Goal: Task Accomplishment & Management: Manage account settings

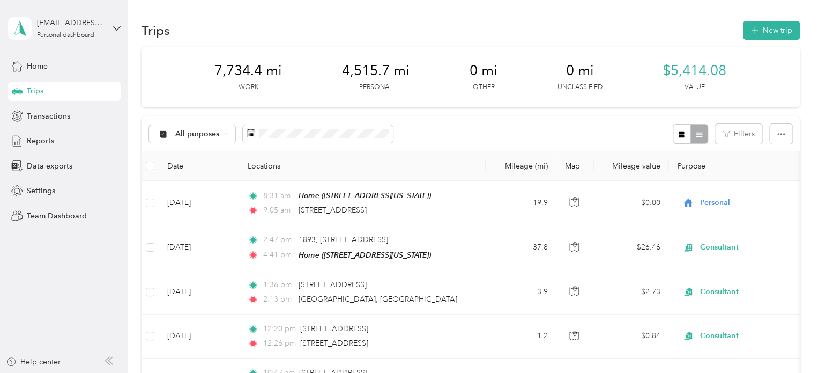
scroll to position [210, 0]
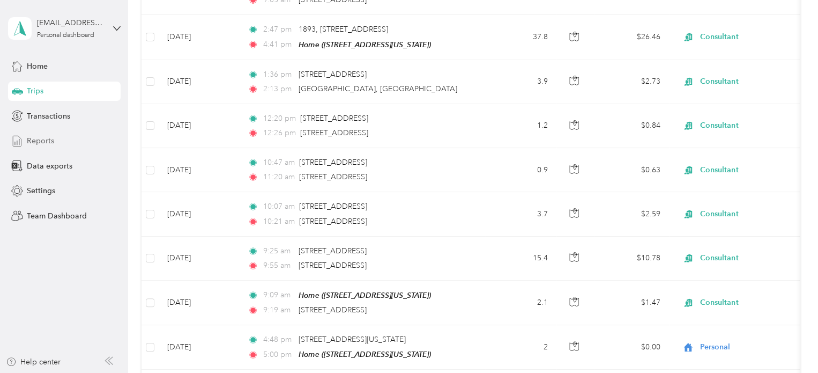
click at [47, 138] on span "Reports" at bounding box center [40, 140] width 27 height 11
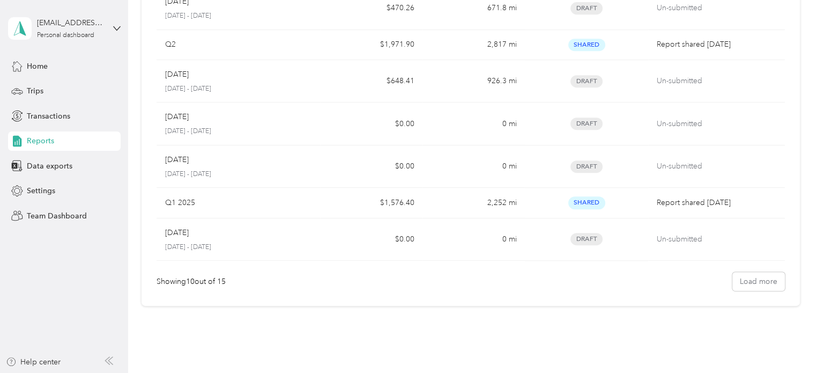
scroll to position [240, 0]
click at [746, 282] on button "Load more" at bounding box center [758, 282] width 53 height 19
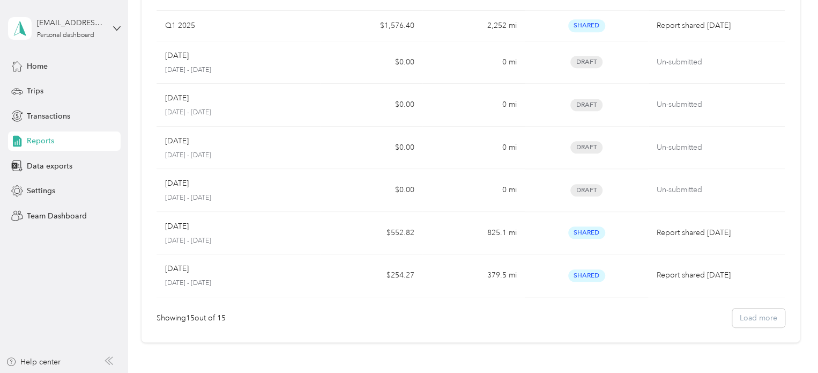
scroll to position [435, 0]
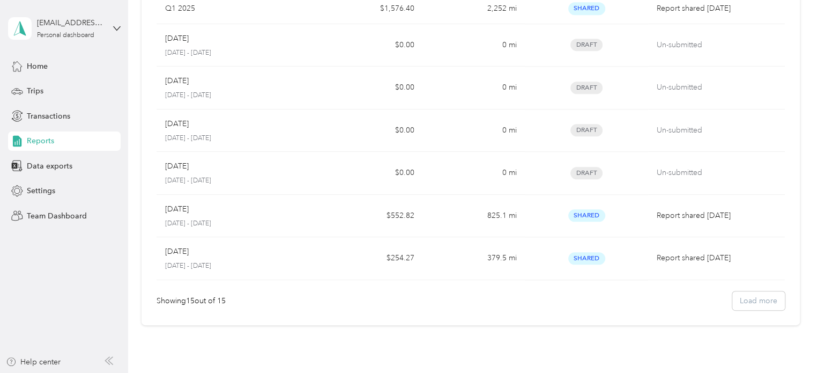
click at [757, 300] on div "Showing 15 out of 15 Load more" at bounding box center [471, 300] width 628 height 19
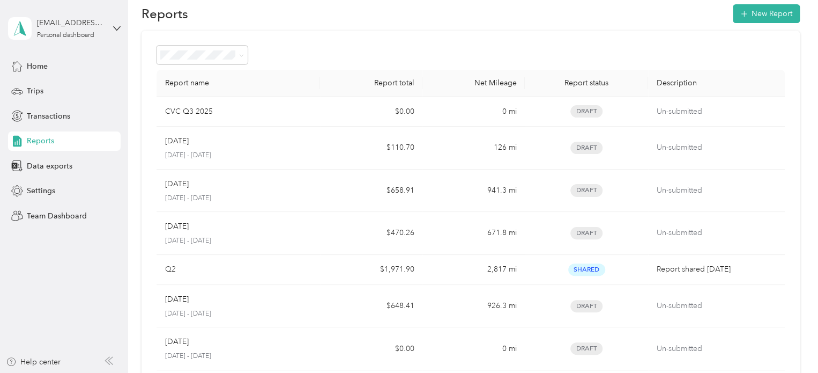
scroll to position [0, 0]
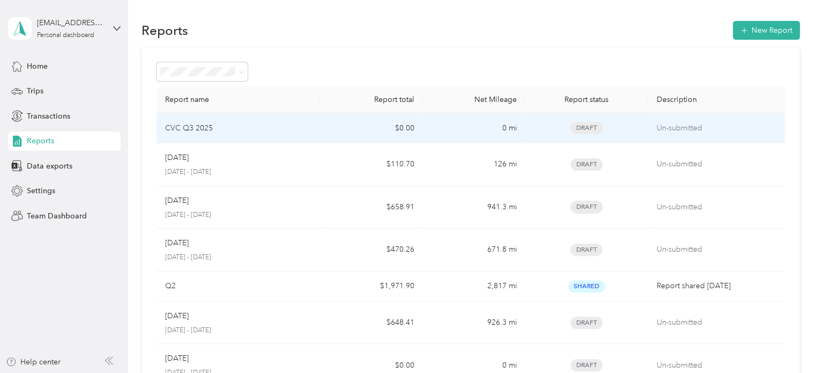
click at [190, 128] on p "CVC Q3 2025" at bounding box center [189, 128] width 48 height 12
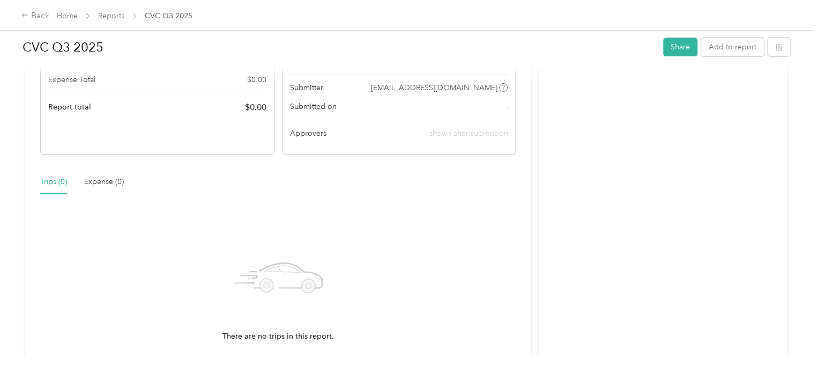
scroll to position [49, 0]
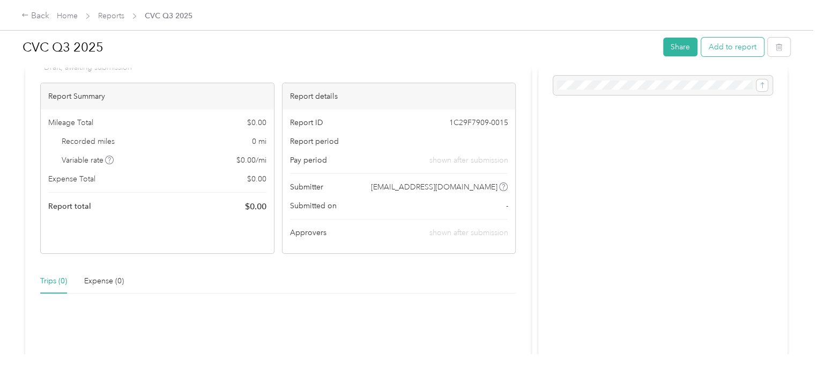
click at [733, 49] on button "Add to report" at bounding box center [732, 47] width 63 height 19
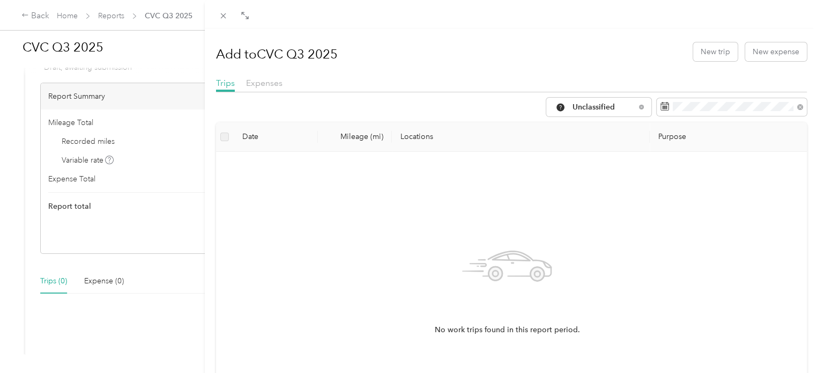
click at [109, 17] on div "Add to CVC Q3 2025 New trip New expense Trips Expenses Unclassified Date Mileag…" at bounding box center [409, 186] width 818 height 373
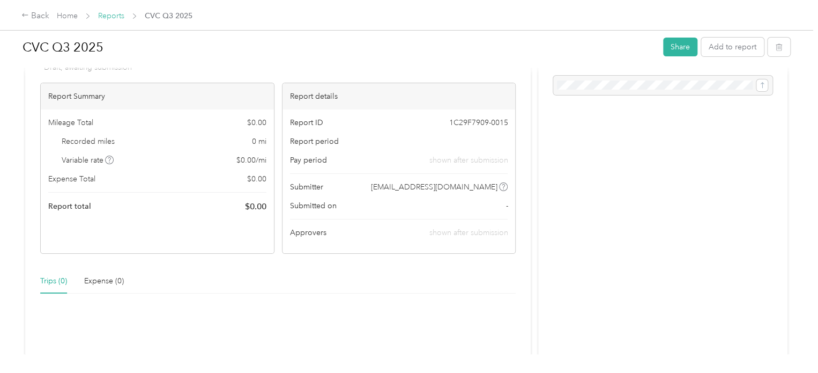
click at [109, 17] on link "Reports" at bounding box center [111, 15] width 26 height 9
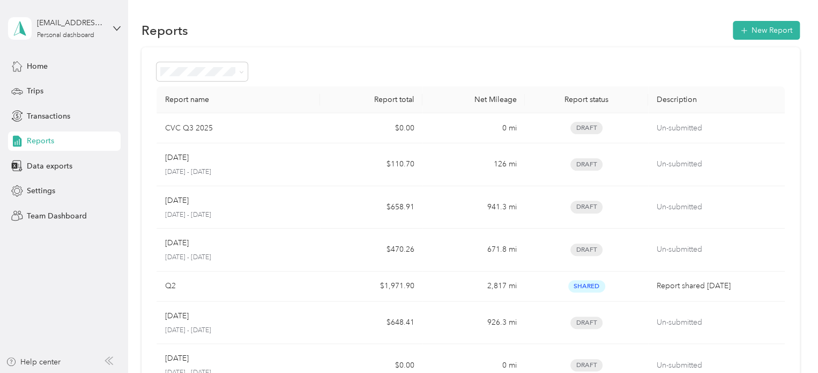
click at [38, 139] on span "Reports" at bounding box center [40, 140] width 27 height 11
